Goal: Task Accomplishment & Management: Manage account settings

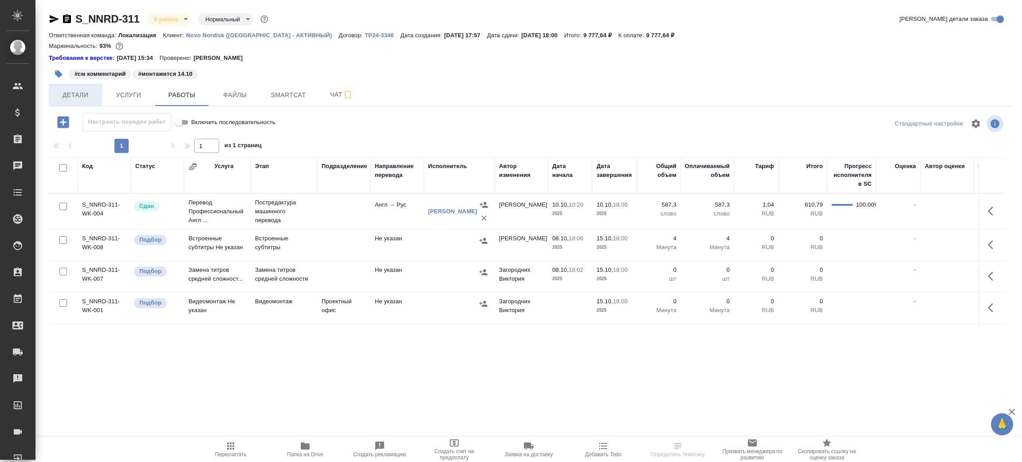
click at [87, 98] on span "Детали" at bounding box center [75, 95] width 43 height 11
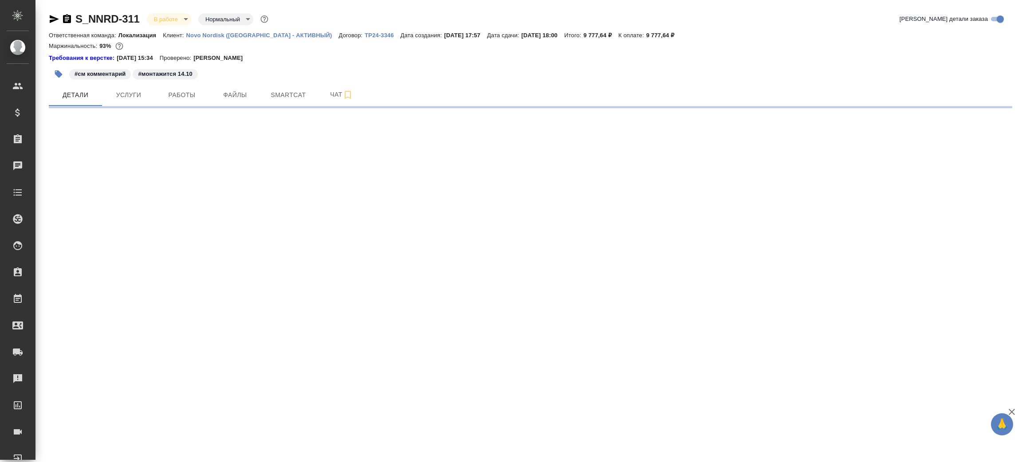
select select "RU"
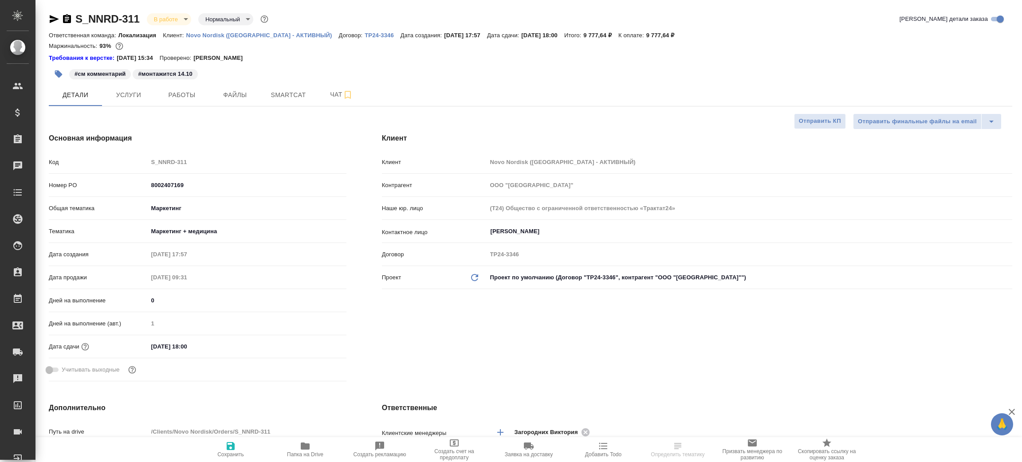
type textarea "x"
click at [70, 20] on icon "button" at bounding box center [67, 18] width 8 height 9
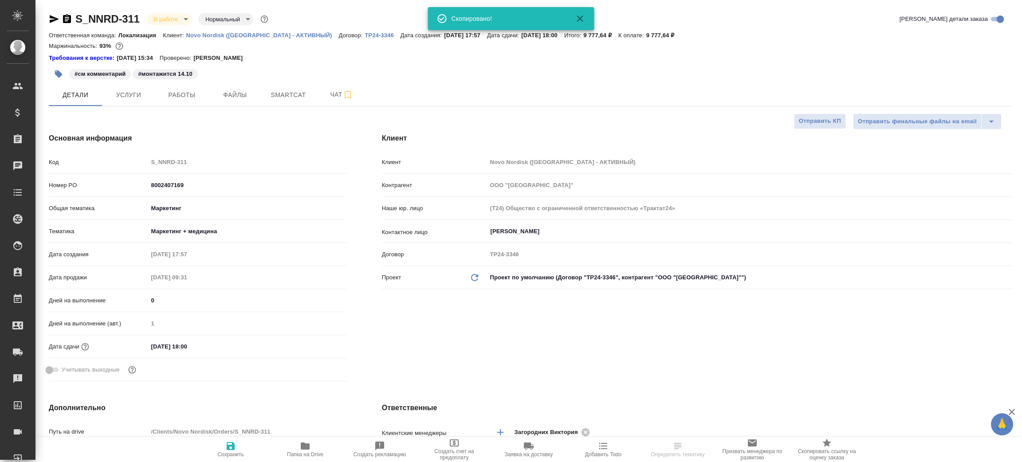
type textarea "x"
select select "RU"
type textarea "x"
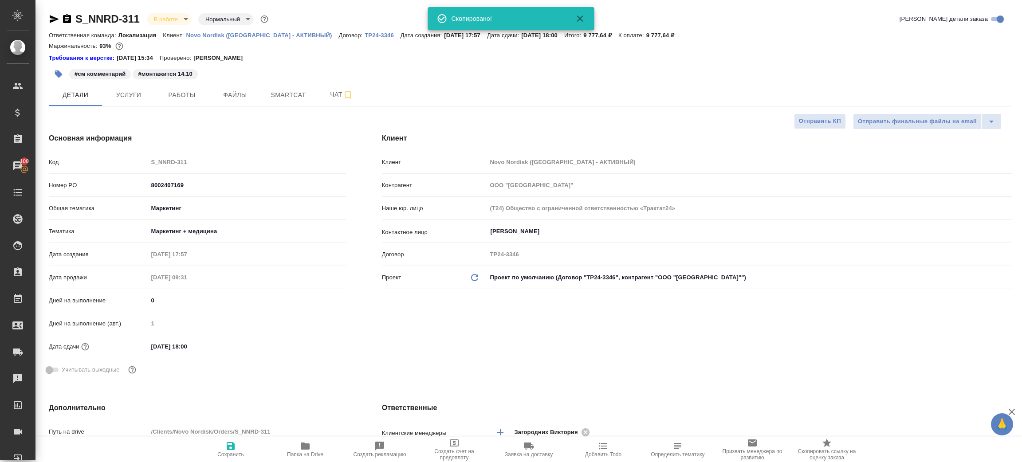
type textarea "x"
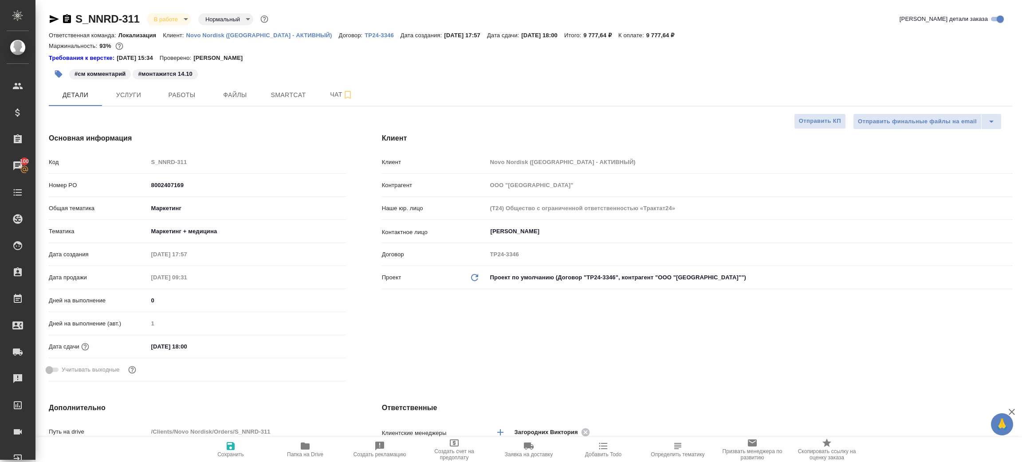
type textarea "x"
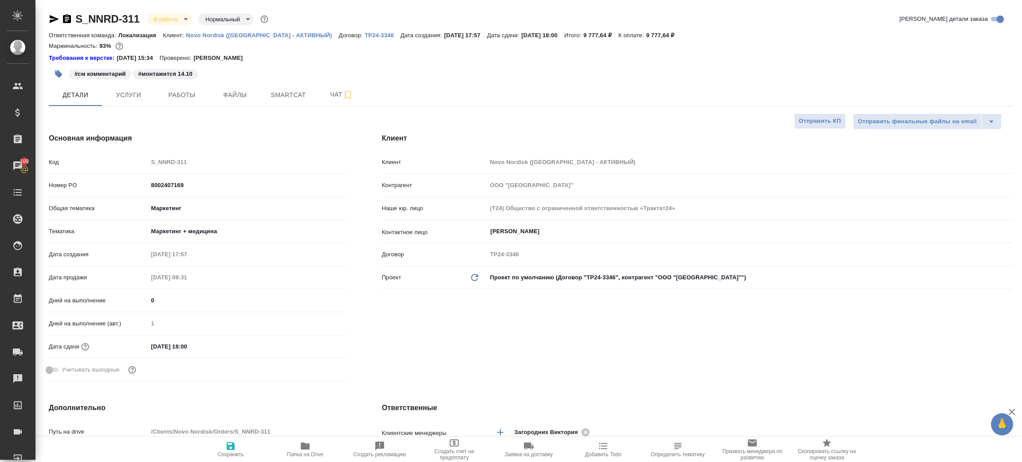
type textarea "x"
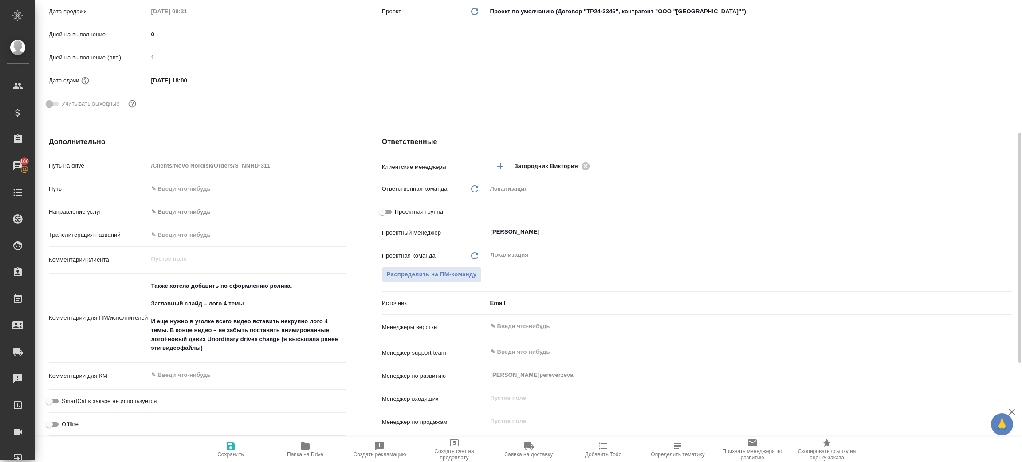
type textarea "x"
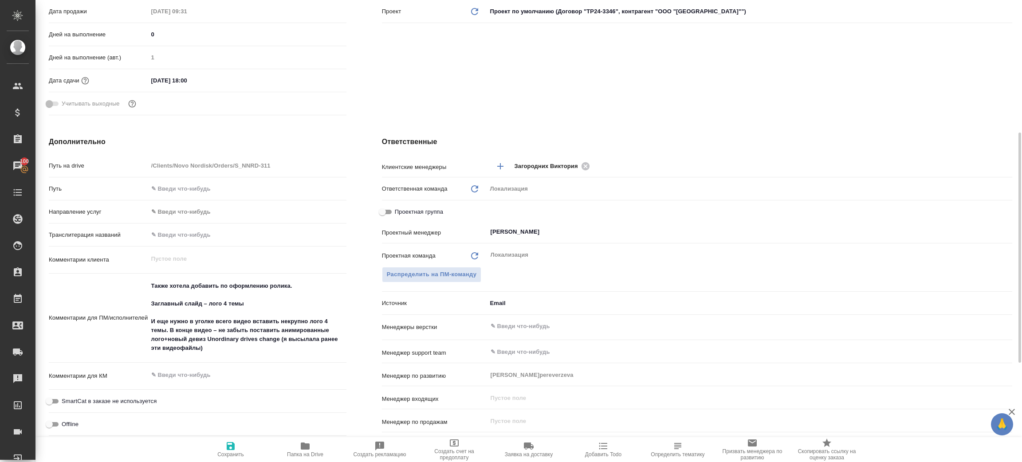
type textarea "x"
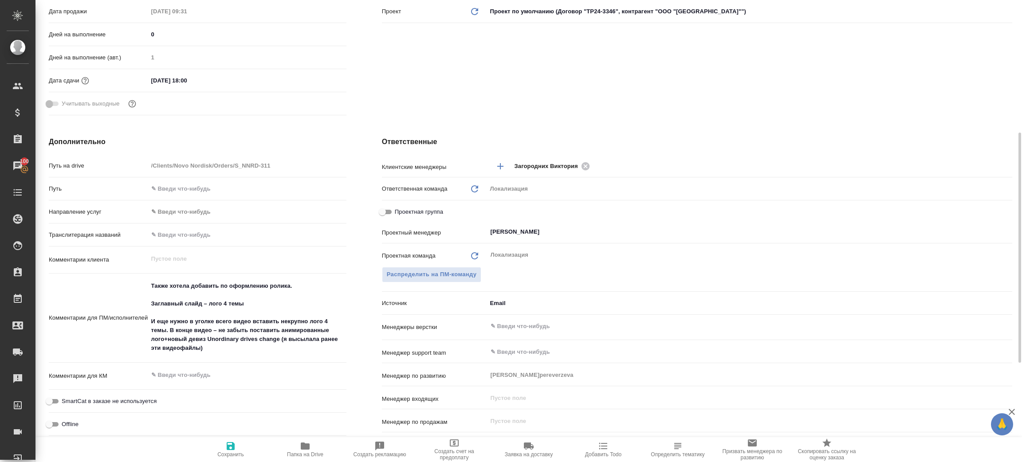
type textarea "x"
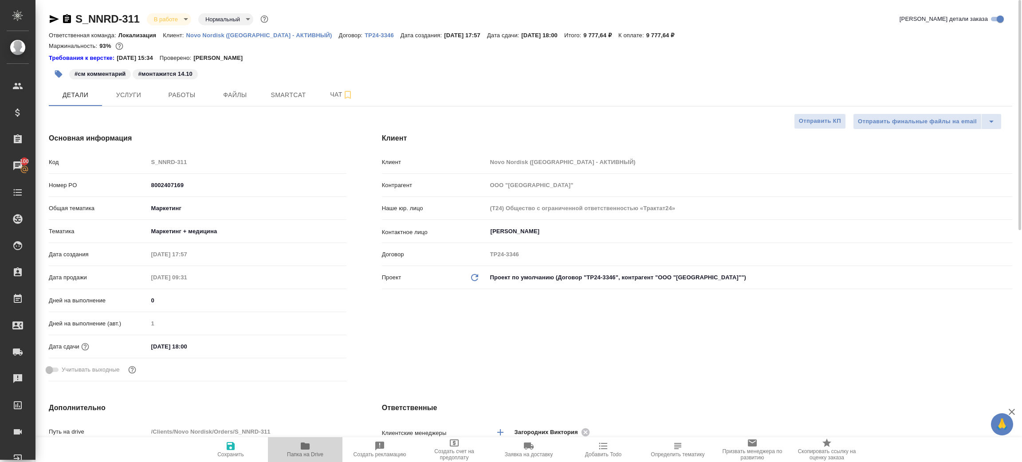
click at [306, 449] on icon "button" at bounding box center [305, 445] width 9 height 7
type textarea "x"
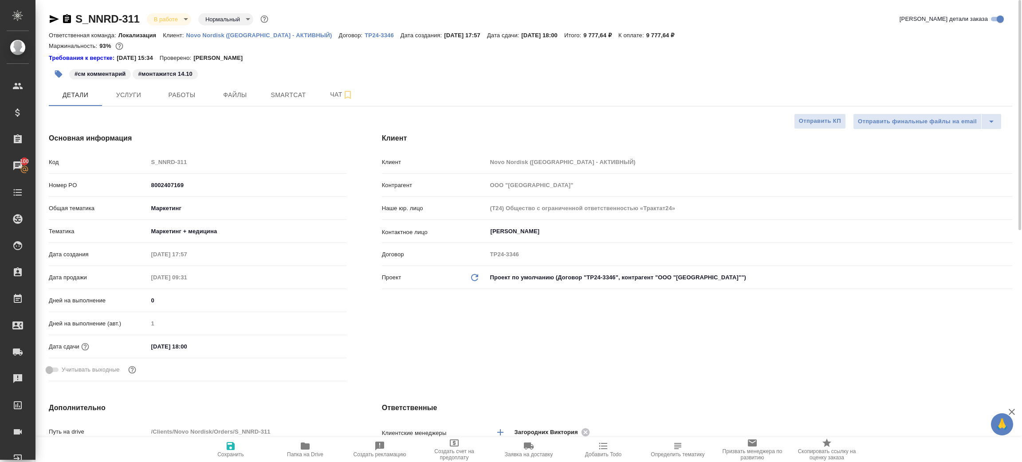
type textarea "x"
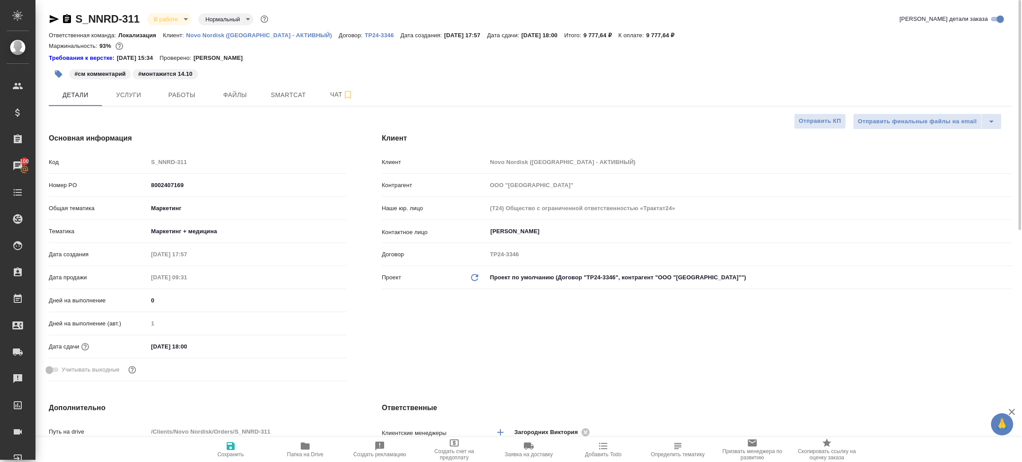
type textarea "x"
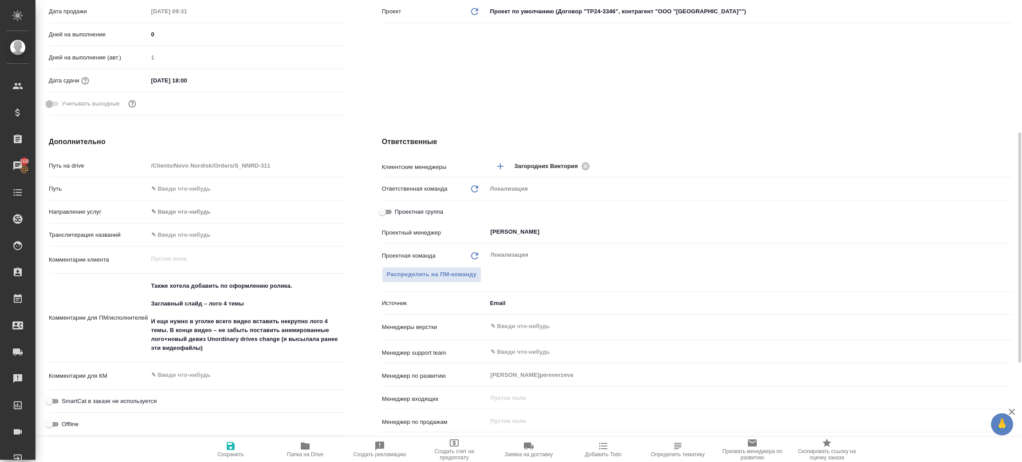
click at [309, 450] on icon "button" at bounding box center [305, 446] width 11 height 11
type textarea "x"
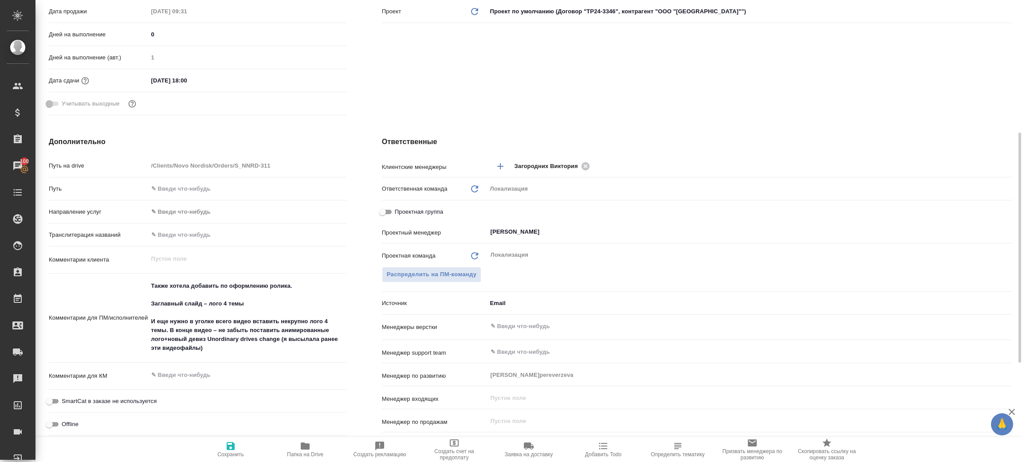
type textarea "x"
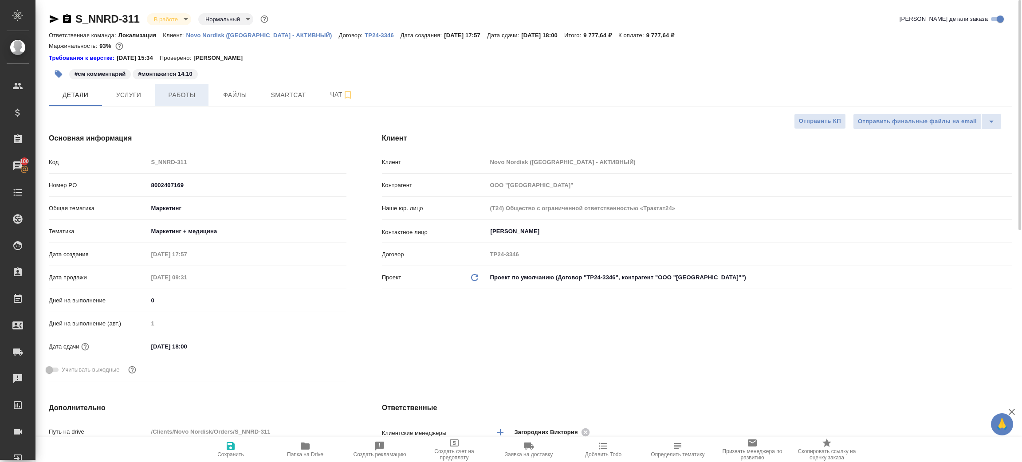
click at [195, 90] on span "Работы" at bounding box center [181, 95] width 43 height 11
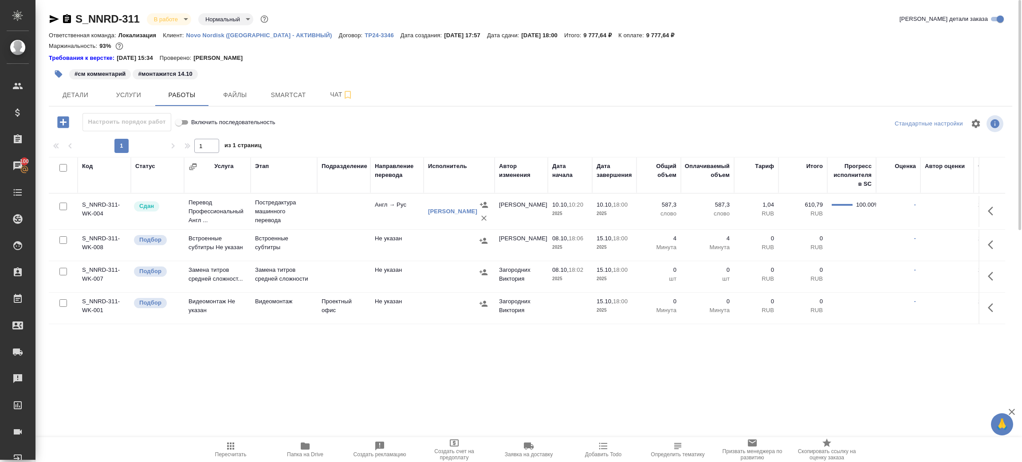
scroll to position [67, 0]
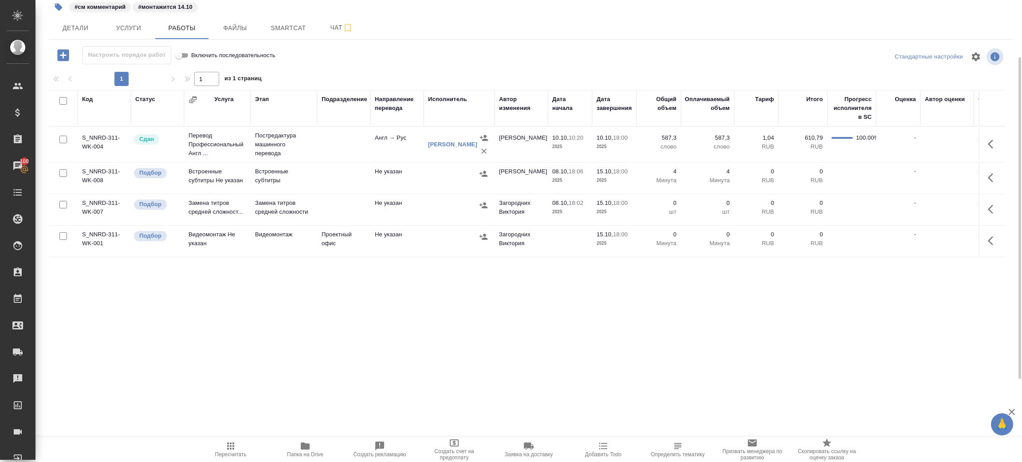
click at [570, 241] on td at bounding box center [570, 241] width 44 height 31
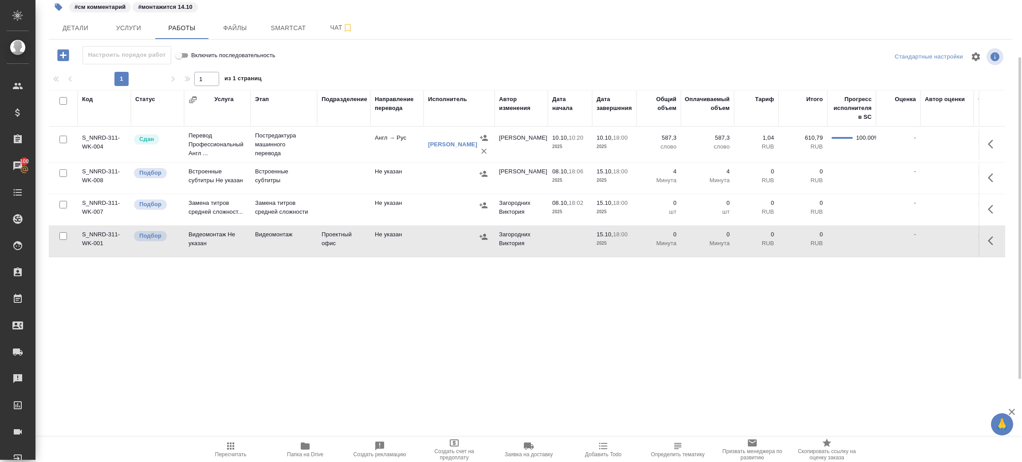
click at [570, 241] on td at bounding box center [570, 241] width 44 height 31
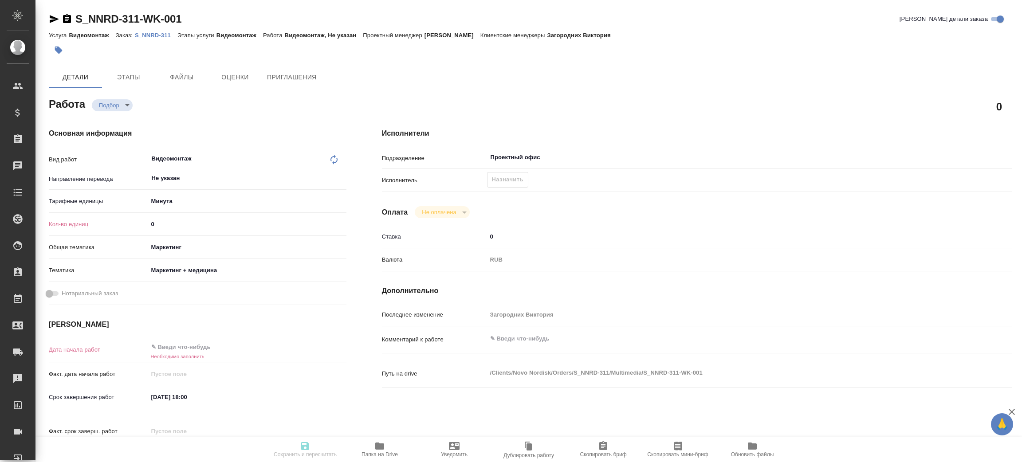
type textarea "x"
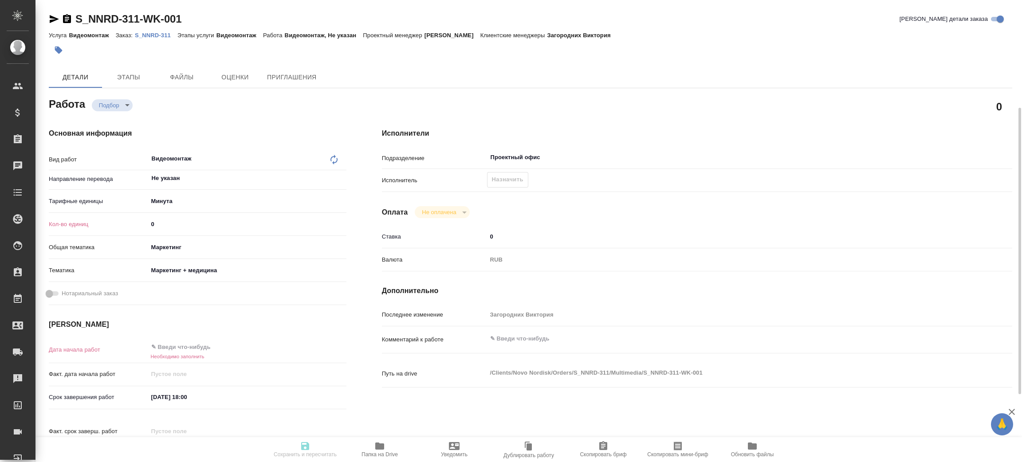
type textarea "x"
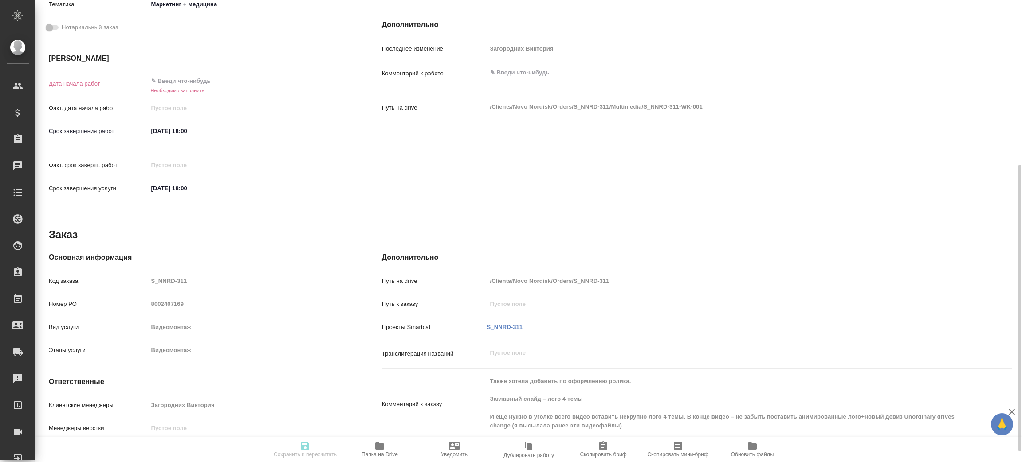
scroll to position [283, 0]
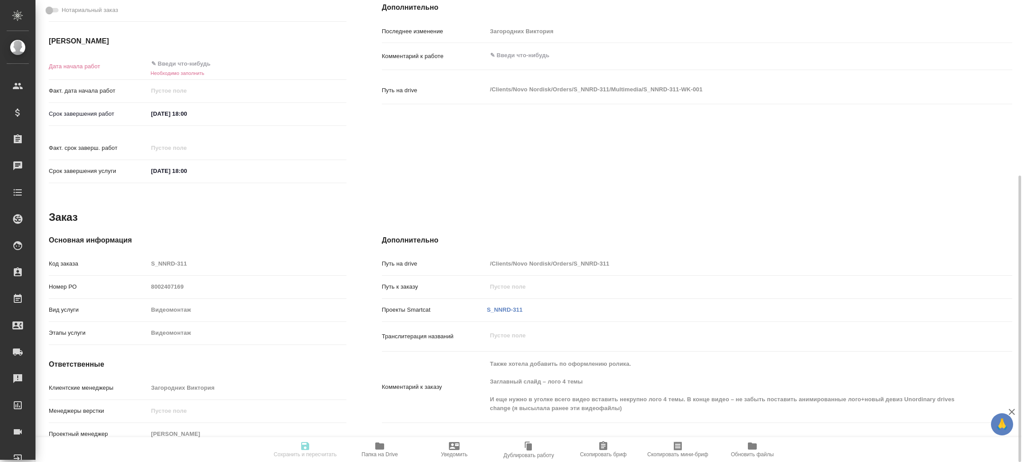
type textarea "x"
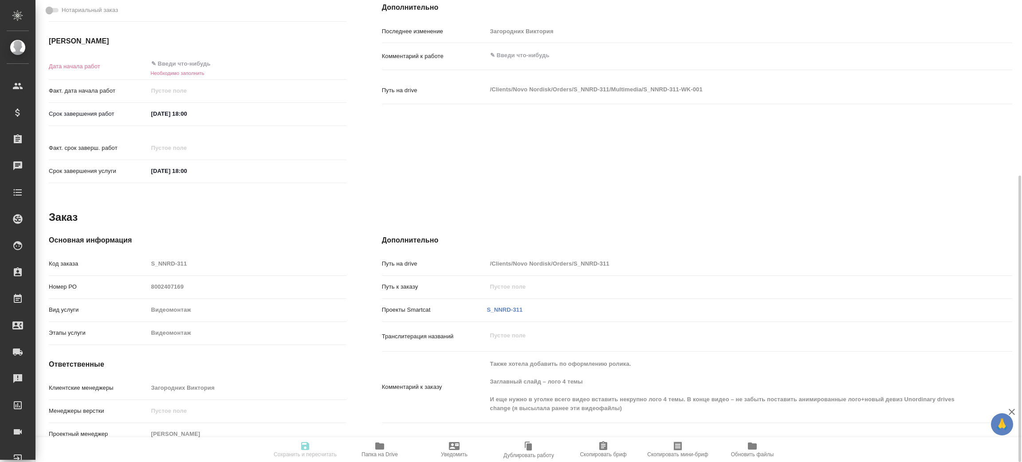
type textarea "x"
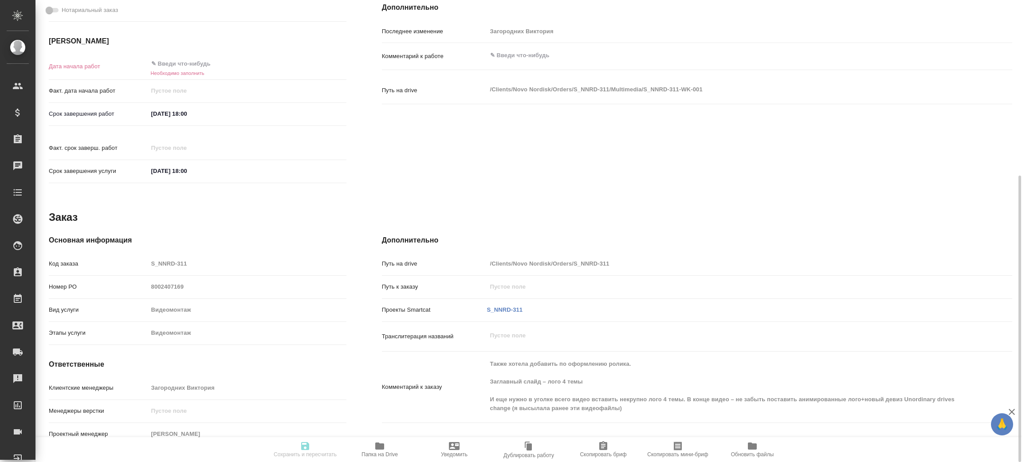
scroll to position [0, 0]
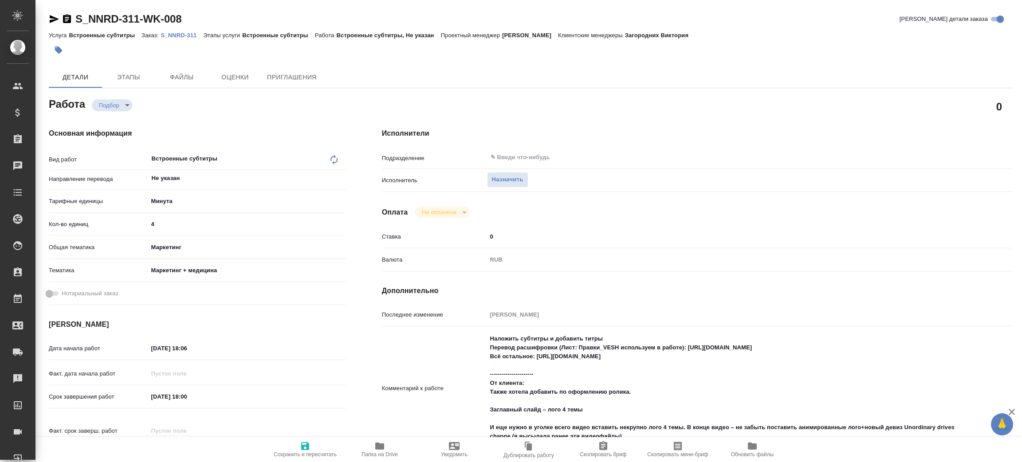
type textarea "x"
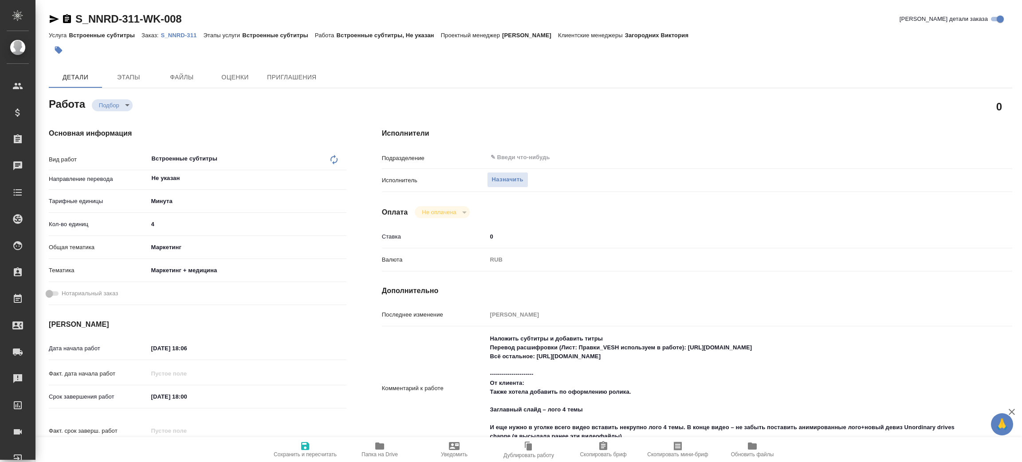
type textarea "x"
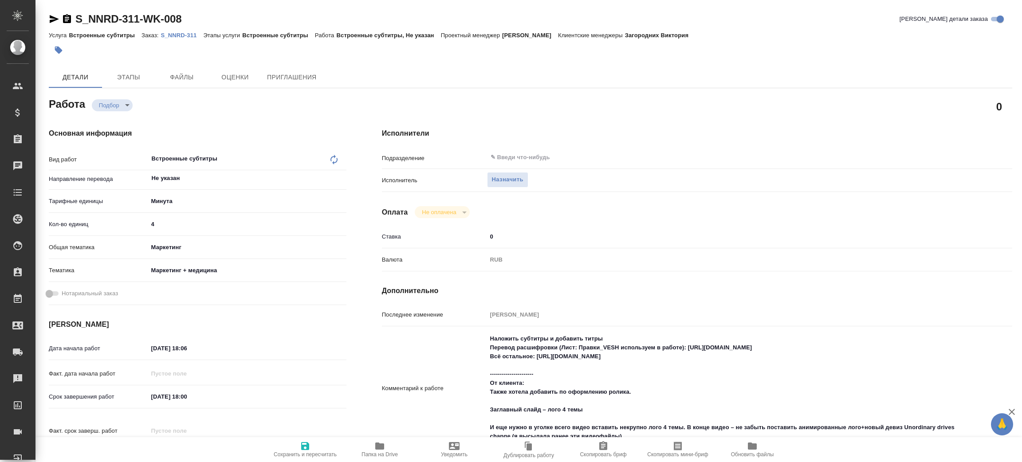
type textarea "x"
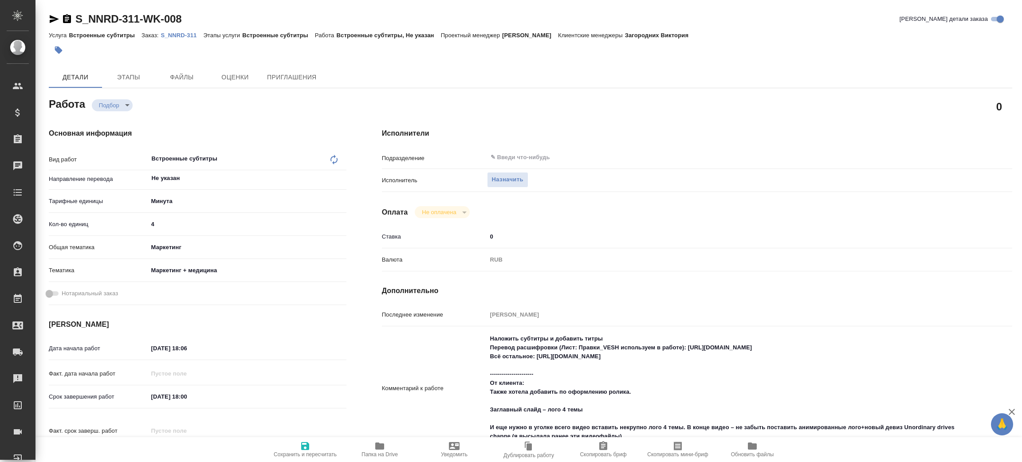
type textarea "x"
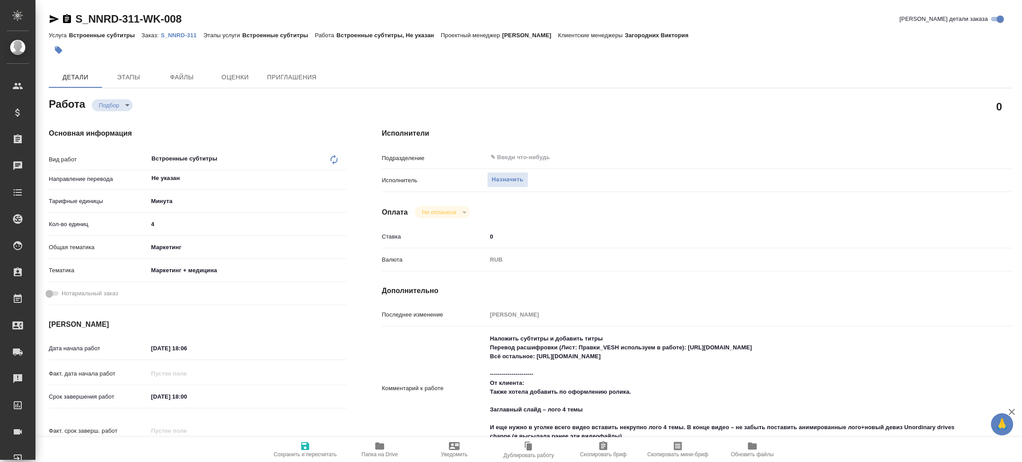
type textarea "x"
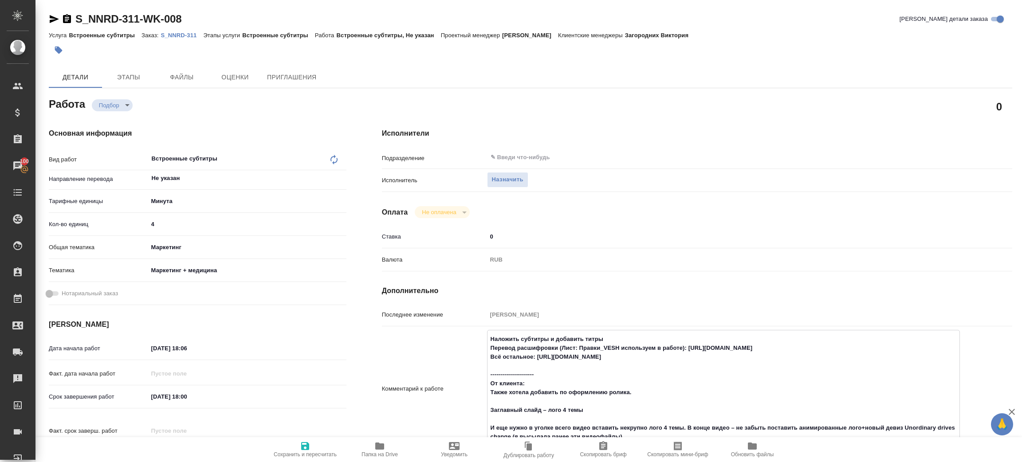
drag, startPoint x: 536, startPoint y: 355, endPoint x: 731, endPoint y: 361, distance: 195.2
click at [731, 361] on textarea "Наложить субтитры и добавить титры Перевод расшифровки (Лист: Правки_VESH испол…" at bounding box center [723, 388] width 472 height 113
type textarea "x"
click at [682, 112] on div "Исполнители Подразделение ​ Исполнитель Назначить Оплата Не оплачена notPayed С…" at bounding box center [696, 308] width 665 height 397
